Goal: Task Accomplishment & Management: Manage account settings

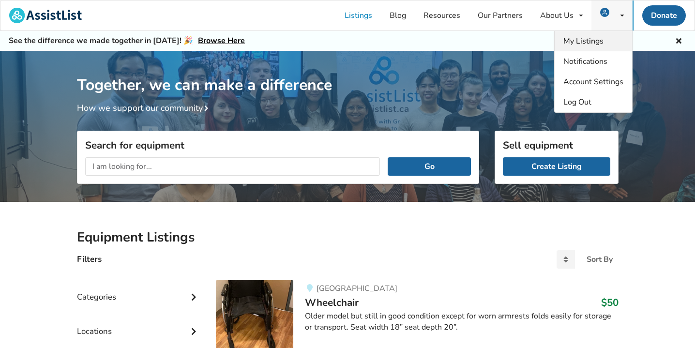
click at [592, 38] on span "My Listings" at bounding box center [583, 41] width 40 height 11
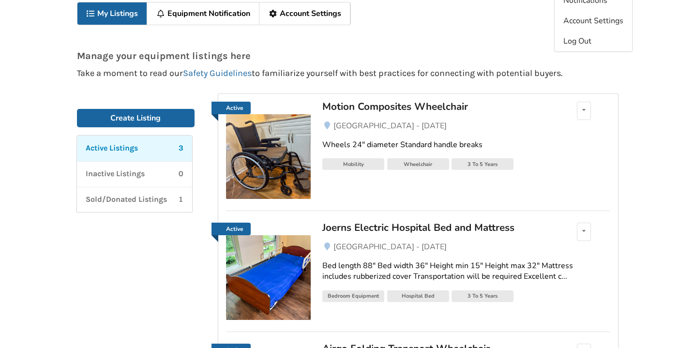
scroll to position [62, 0]
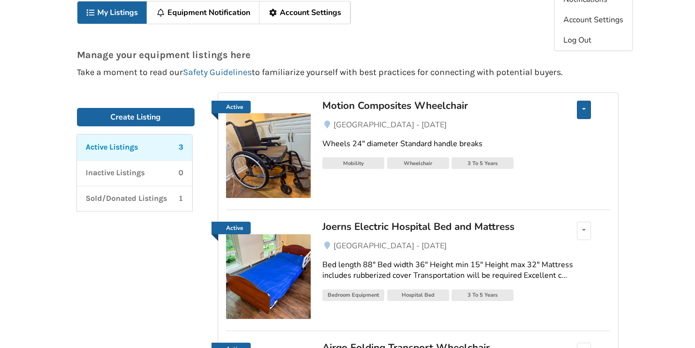
click at [583, 108] on icon at bounding box center [583, 109] width 3 height 6
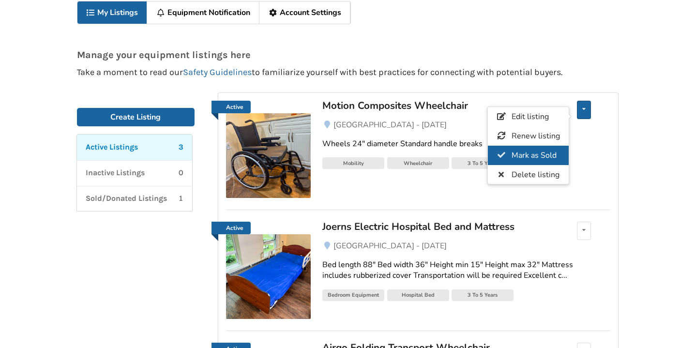
click at [539, 156] on span "Mark as Sold" at bounding box center [533, 155] width 45 height 11
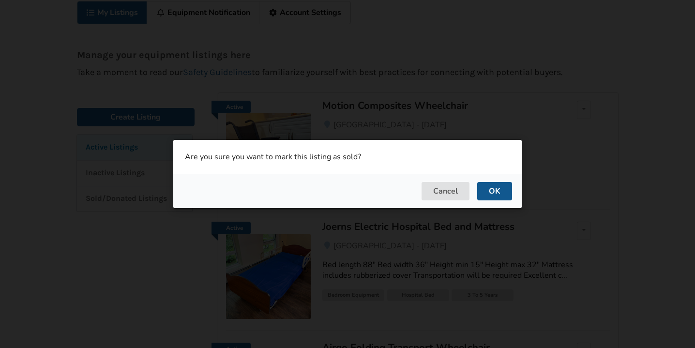
click at [497, 193] on button "OK" at bounding box center [494, 191] width 35 height 18
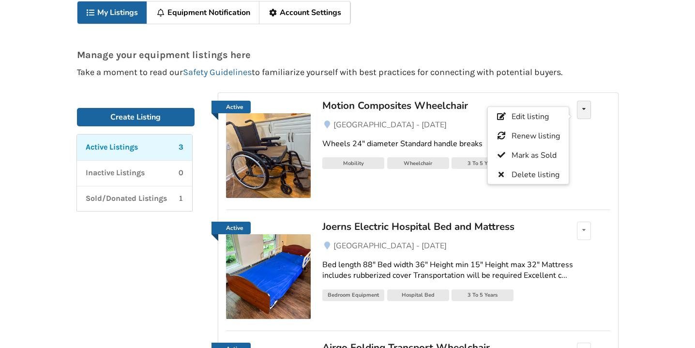
scroll to position [50, 0]
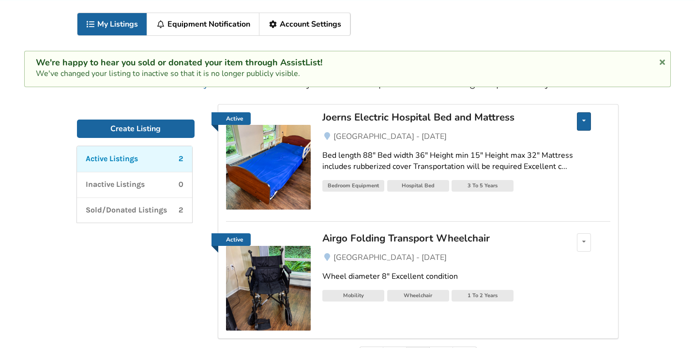
click at [586, 119] on div "Edit listing Renew listing Mark as Sold Delete listing" at bounding box center [584, 121] width 14 height 18
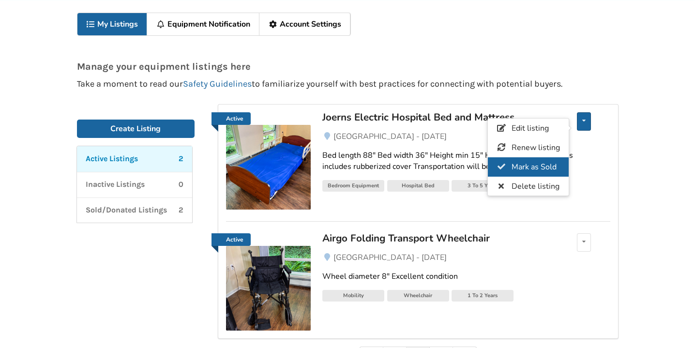
click at [545, 171] on span "Mark as Sold" at bounding box center [533, 167] width 45 height 11
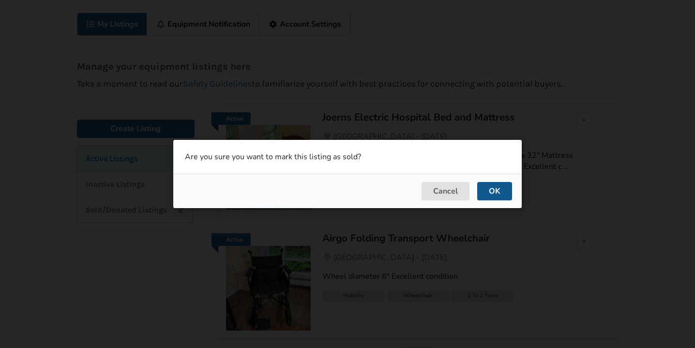
click at [493, 194] on button "OK" at bounding box center [494, 191] width 35 height 18
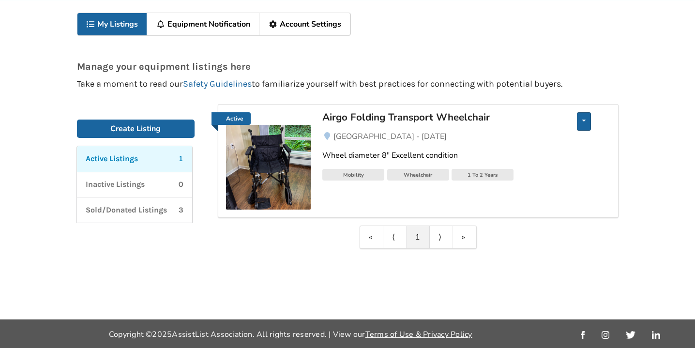
click at [586, 122] on div "Edit listing Renew listing Mark as Sold Delete listing" at bounding box center [584, 121] width 14 height 18
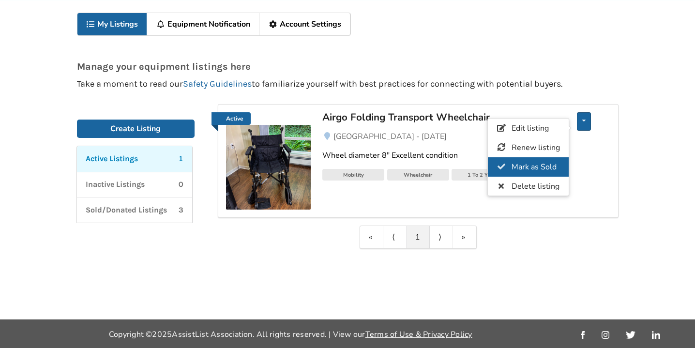
click at [553, 165] on span "Mark as Sold" at bounding box center [533, 167] width 45 height 11
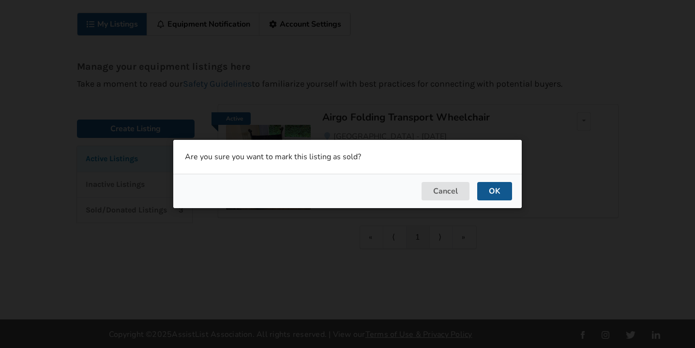
click at [501, 192] on button "OK" at bounding box center [494, 191] width 35 height 18
